Goal: Task Accomplishment & Management: Use online tool/utility

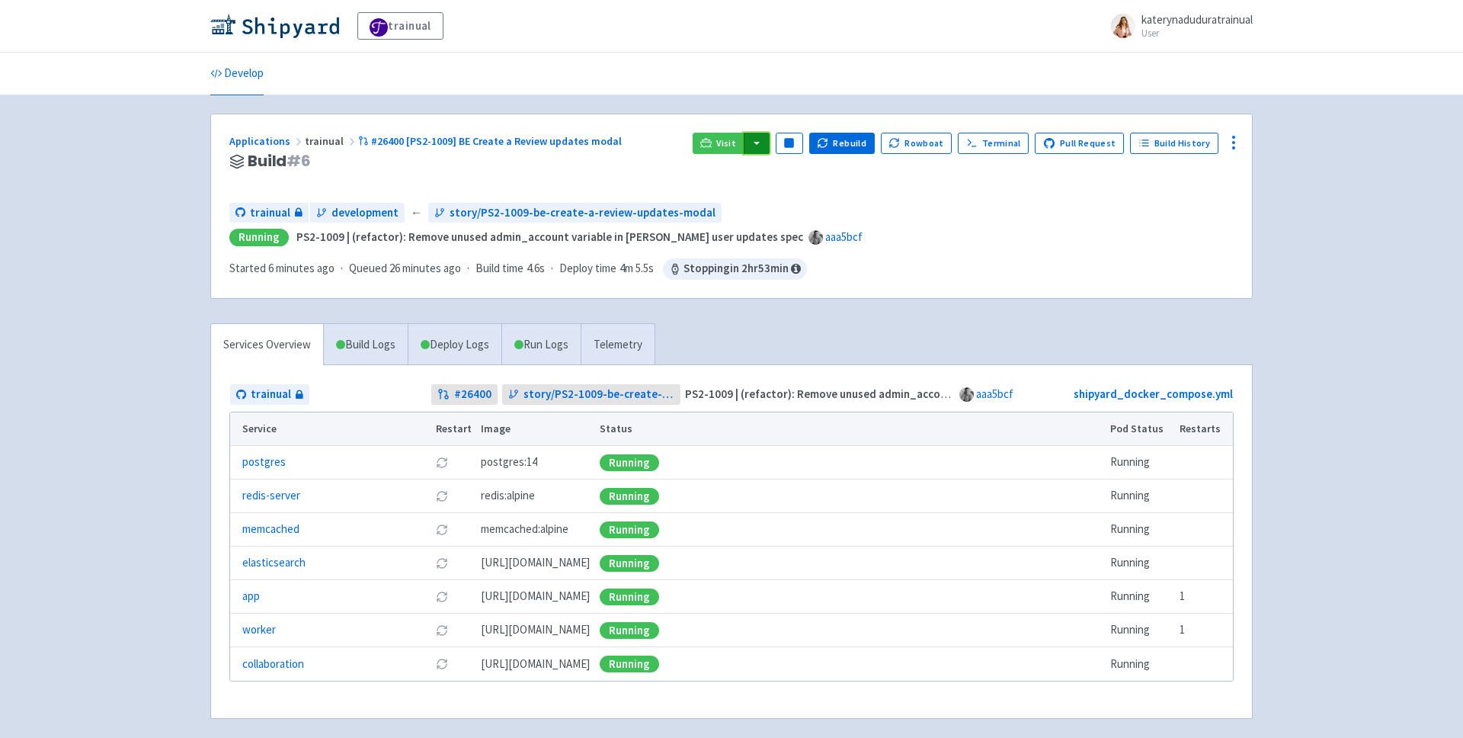
click at [765, 141] on button "button" at bounding box center [757, 143] width 26 height 21
click at [807, 174] on link "trainual (admin)" at bounding box center [814, 174] width 143 height 24
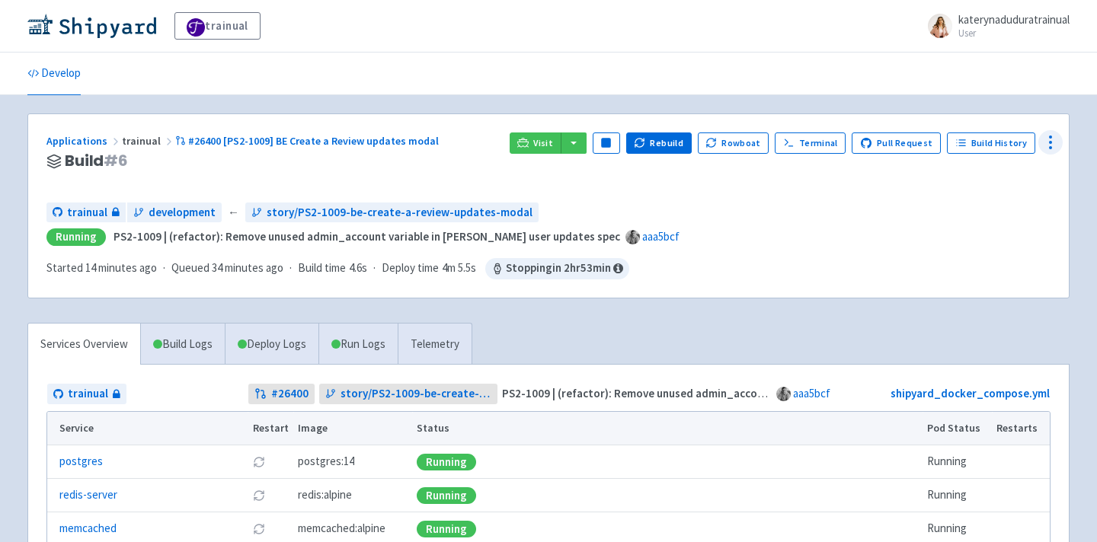
click at [1048, 143] on icon at bounding box center [1051, 142] width 18 height 18
click at [824, 286] on div "Applications trainual #26400 [PS2-1009] BE Create a Review updates modal Build …" at bounding box center [548, 206] width 1041 height 184
click at [1053, 142] on icon at bounding box center [1051, 142] width 18 height 18
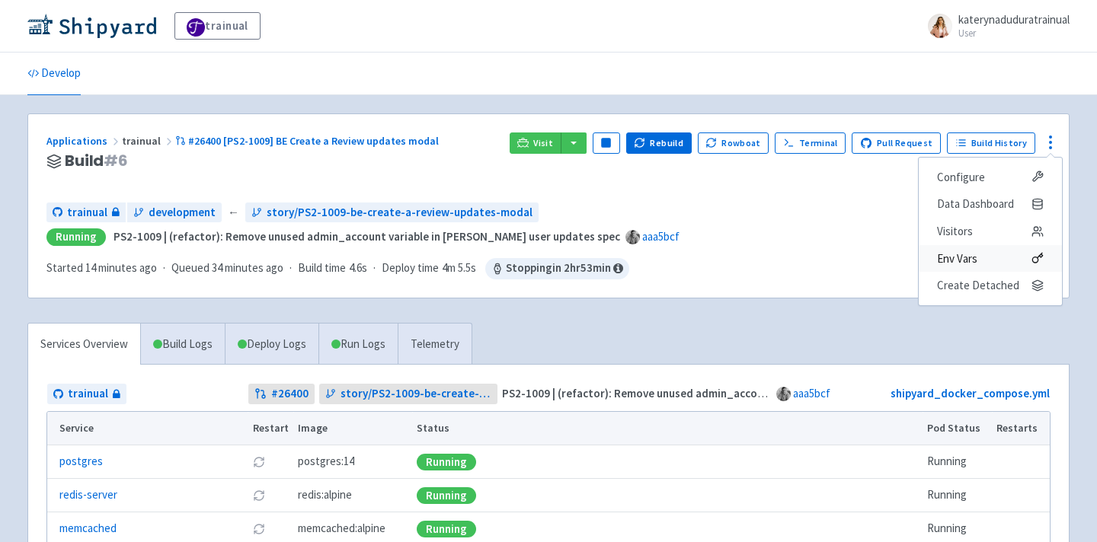
click at [960, 258] on span "Env Vars" at bounding box center [957, 258] width 40 height 21
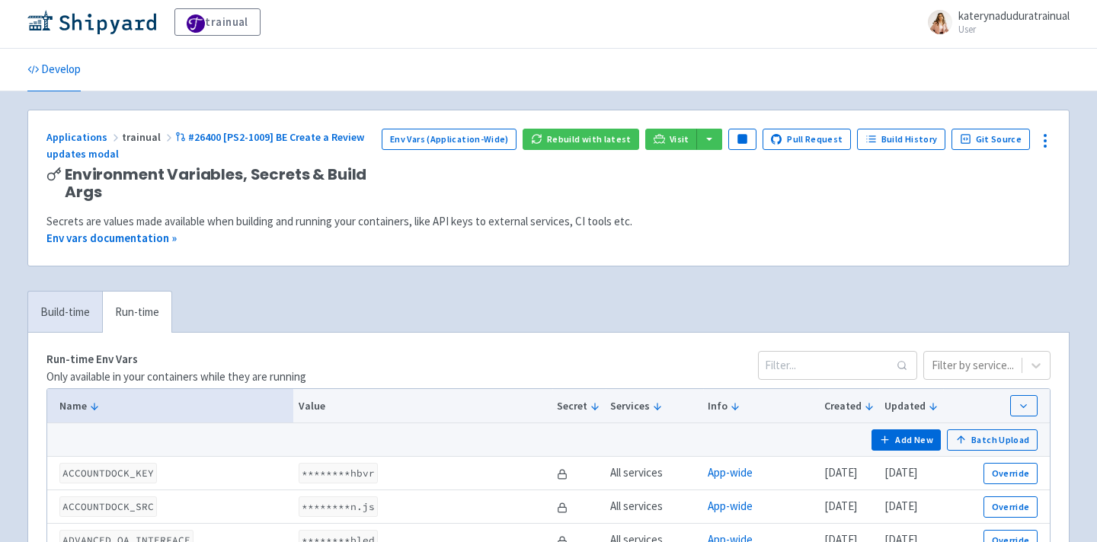
scroll to position [6, 0]
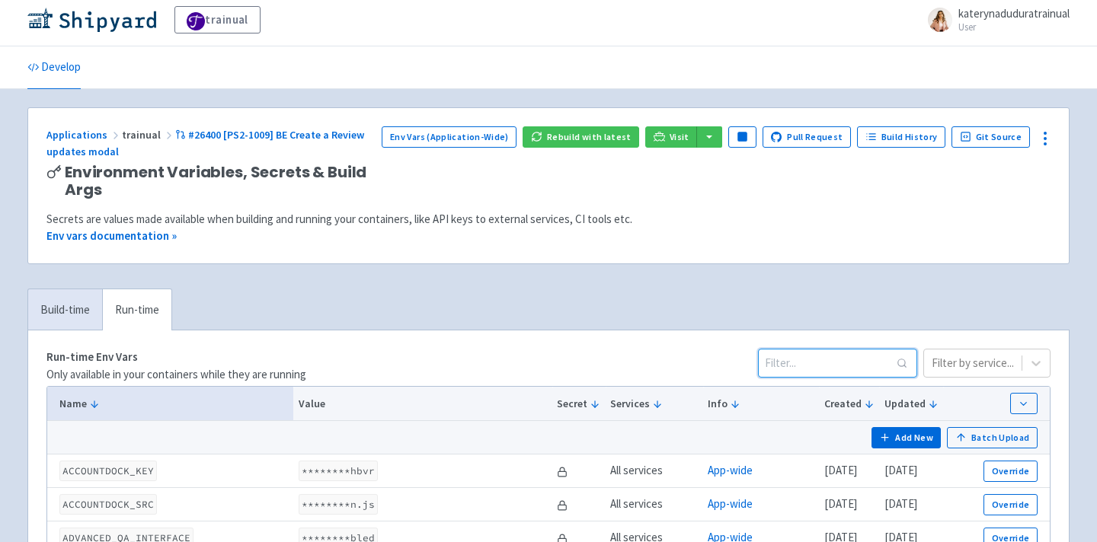
click at [883, 360] on input at bounding box center [837, 363] width 159 height 29
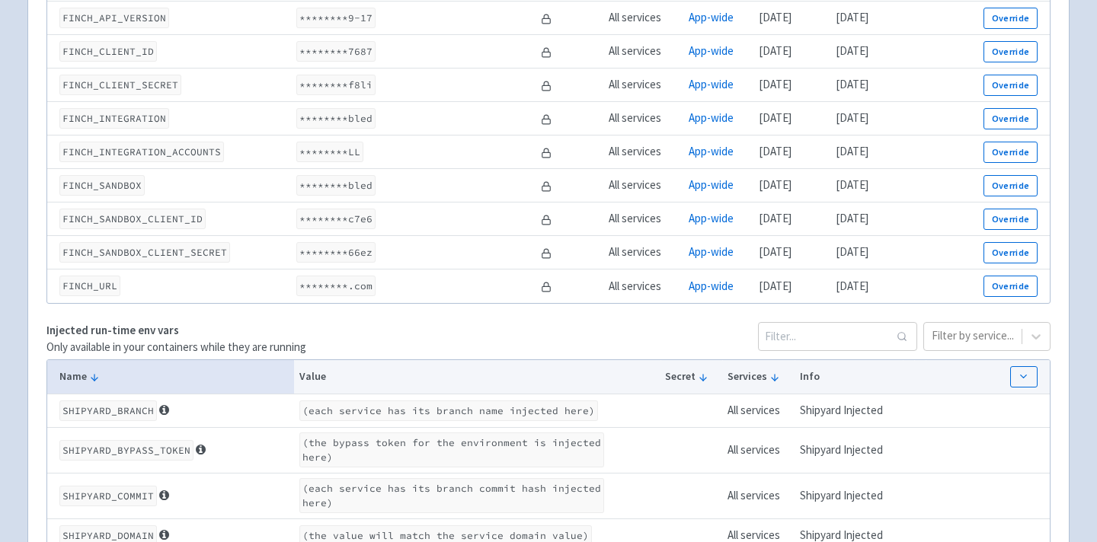
scroll to position [516, 0]
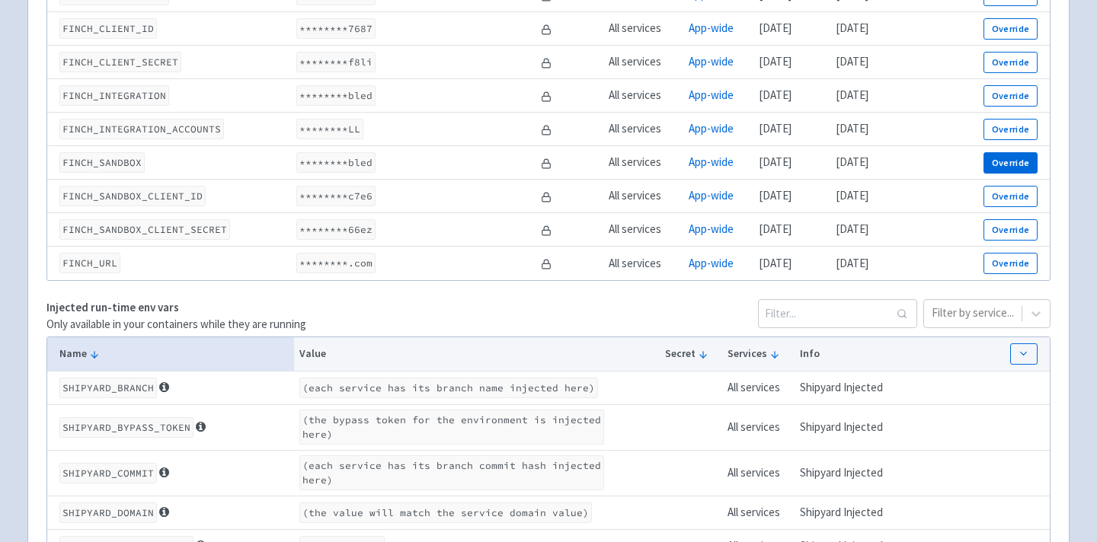
type input "finch"
click at [1033, 162] on button "Override" at bounding box center [1011, 162] width 54 height 21
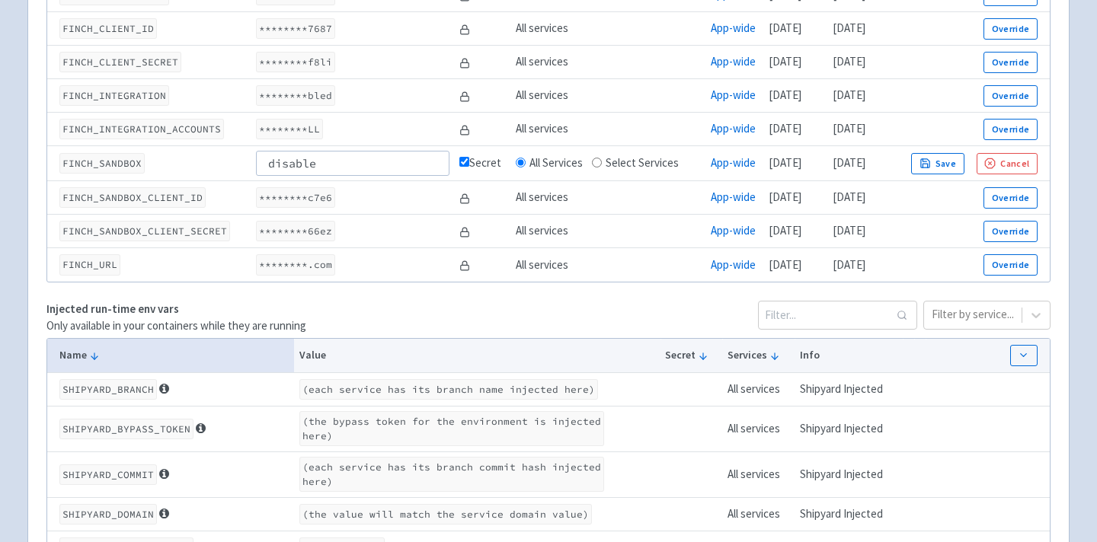
type input "disabled"
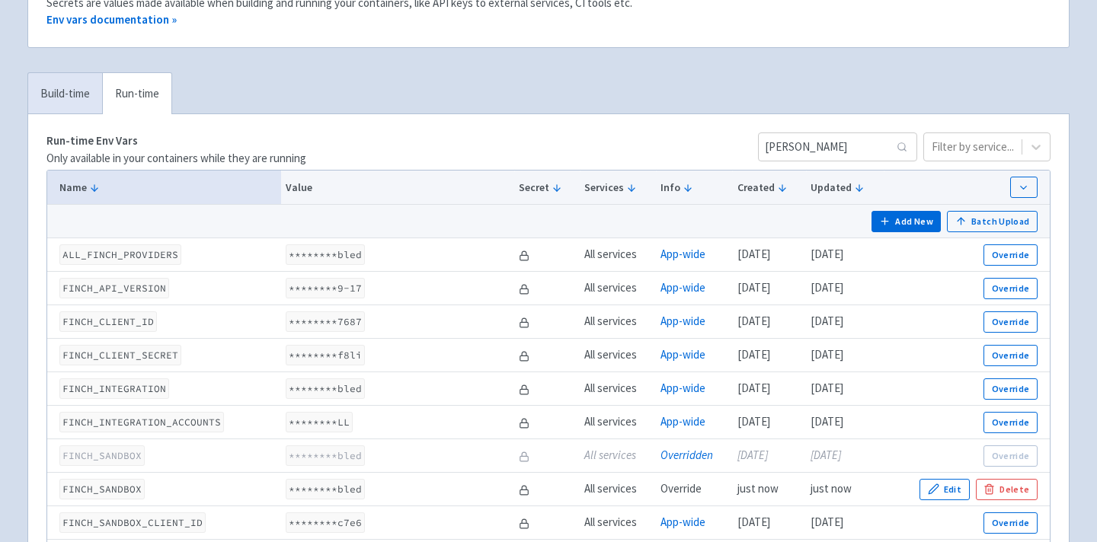
scroll to position [0, 0]
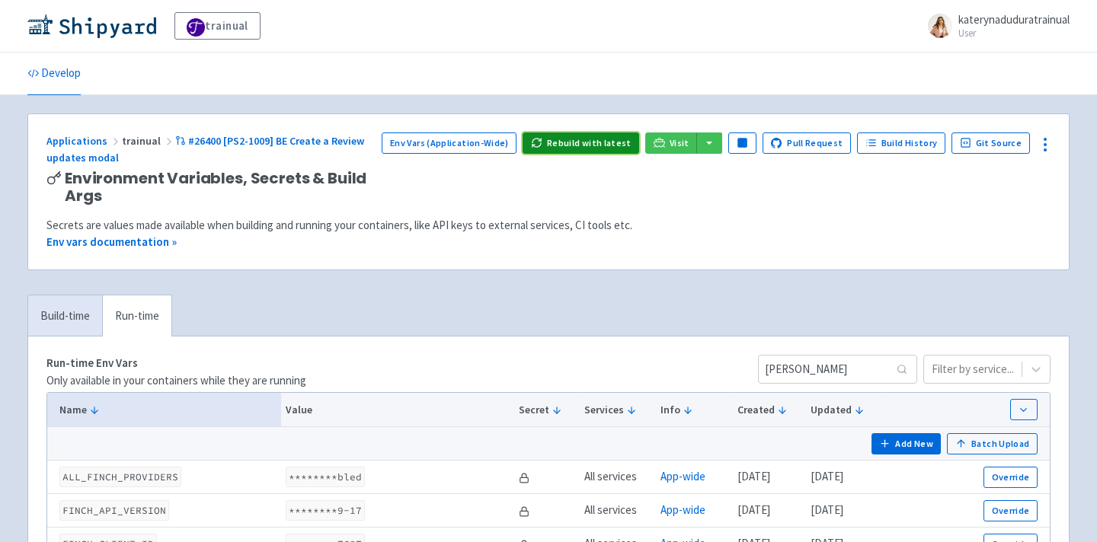
click at [606, 134] on button "Rebuild with latest" at bounding box center [581, 143] width 117 height 21
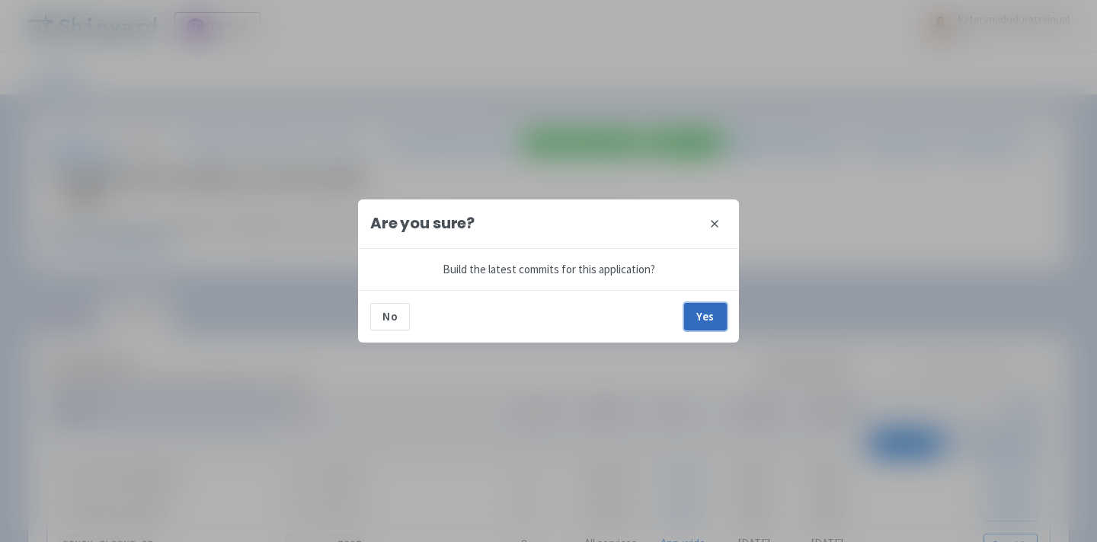
click at [704, 310] on button "Yes" at bounding box center [705, 316] width 43 height 27
